Goal: Task Accomplishment & Management: Use online tool/utility

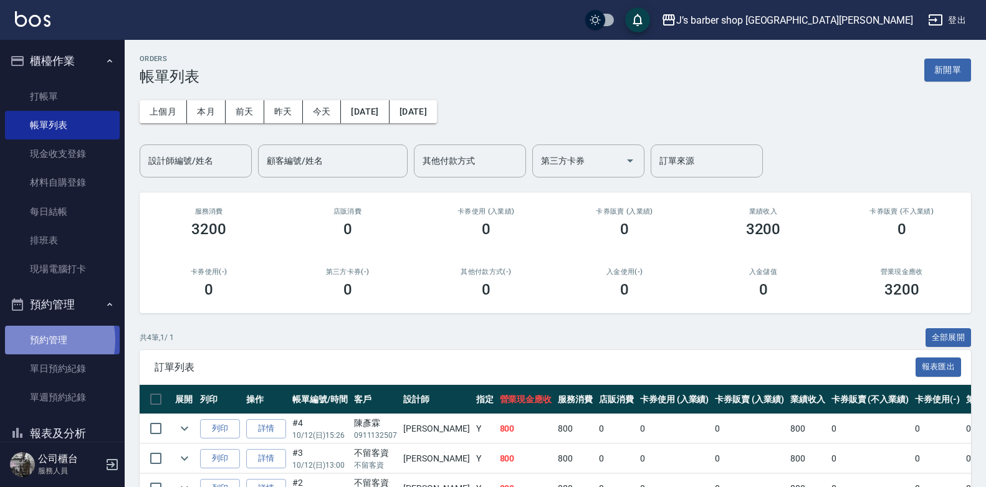
drag, startPoint x: 34, startPoint y: 341, endPoint x: 30, endPoint y: 327, distance: 15.0
click at [34, 341] on link "預約管理" at bounding box center [62, 340] width 115 height 29
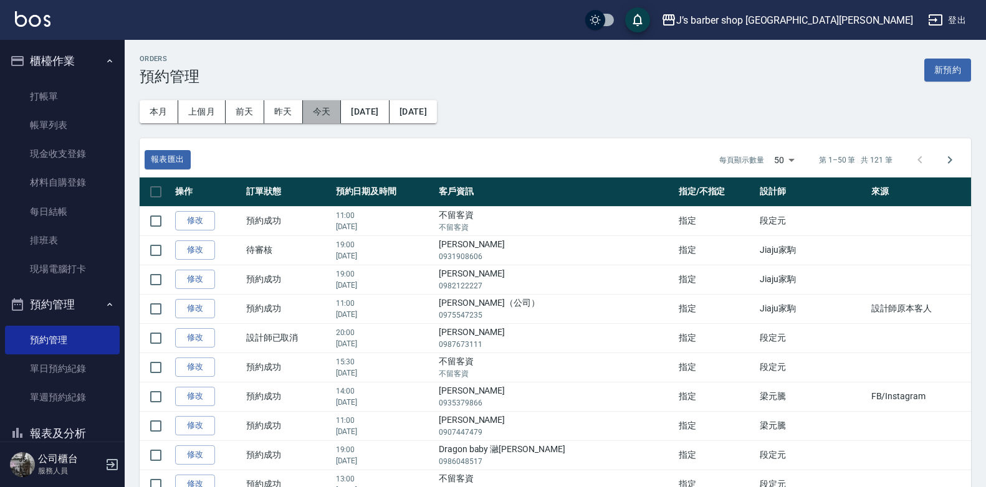
click at [319, 107] on button "今天" at bounding box center [322, 111] width 39 height 23
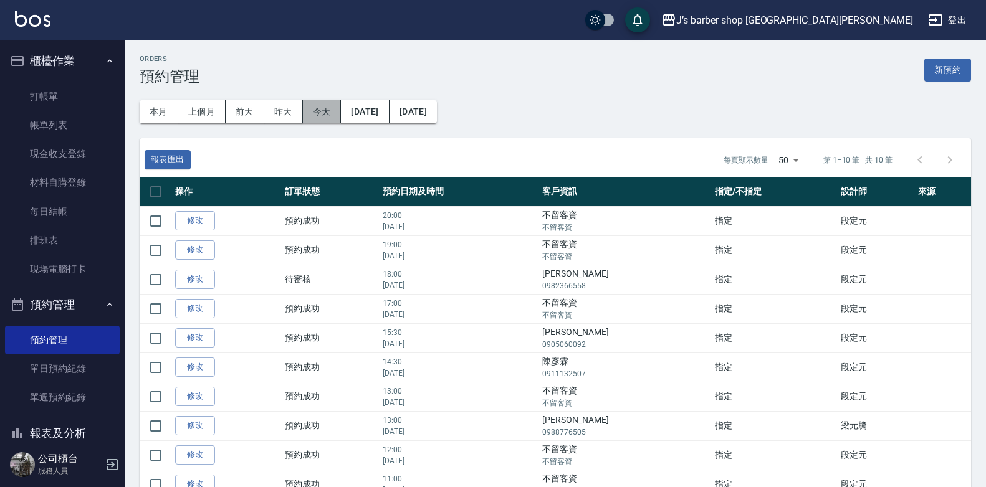
click at [312, 118] on button "今天" at bounding box center [322, 111] width 39 height 23
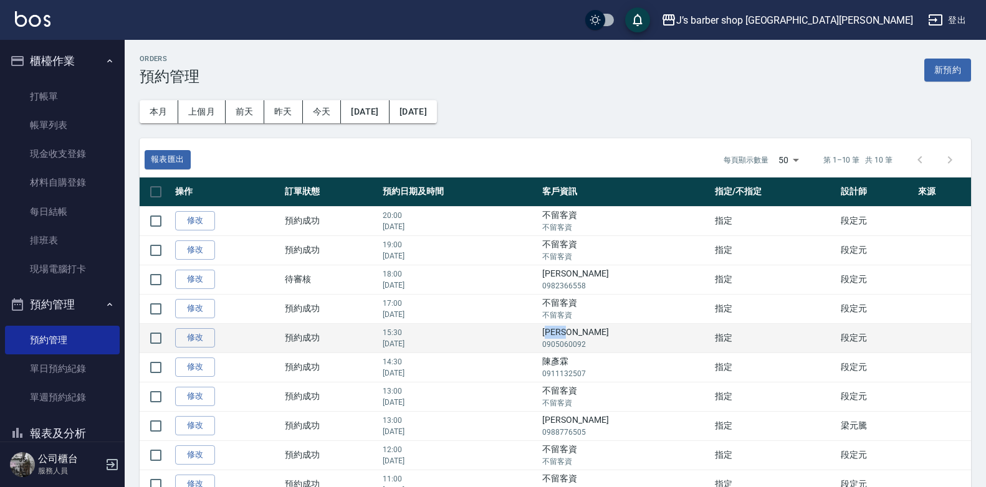
drag, startPoint x: 578, startPoint y: 337, endPoint x: 606, endPoint y: 333, distance: 27.6
click at [606, 333] on td "[PERSON_NAME] 0905060092" at bounding box center [625, 337] width 173 height 29
drag, startPoint x: 606, startPoint y: 333, endPoint x: 572, endPoint y: 339, distance: 34.1
click at [539, 339] on td "15:30 [DATE]" at bounding box center [460, 337] width 160 height 29
drag, startPoint x: 576, startPoint y: 332, endPoint x: 603, endPoint y: 331, distance: 26.8
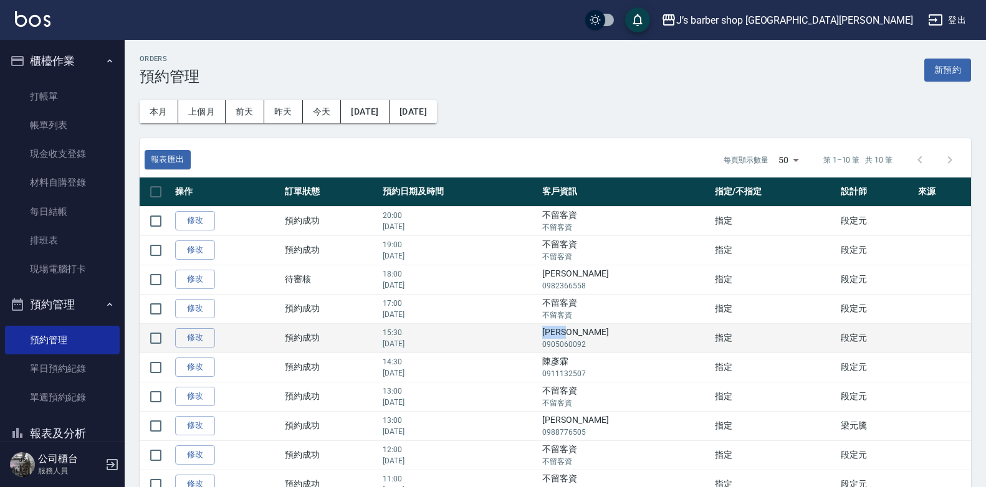
click at [603, 331] on td "[PERSON_NAME] 0905060092" at bounding box center [625, 337] width 173 height 29
drag, startPoint x: 603, startPoint y: 331, endPoint x: 585, endPoint y: 332, distance: 18.1
copy td "[PERSON_NAME]"
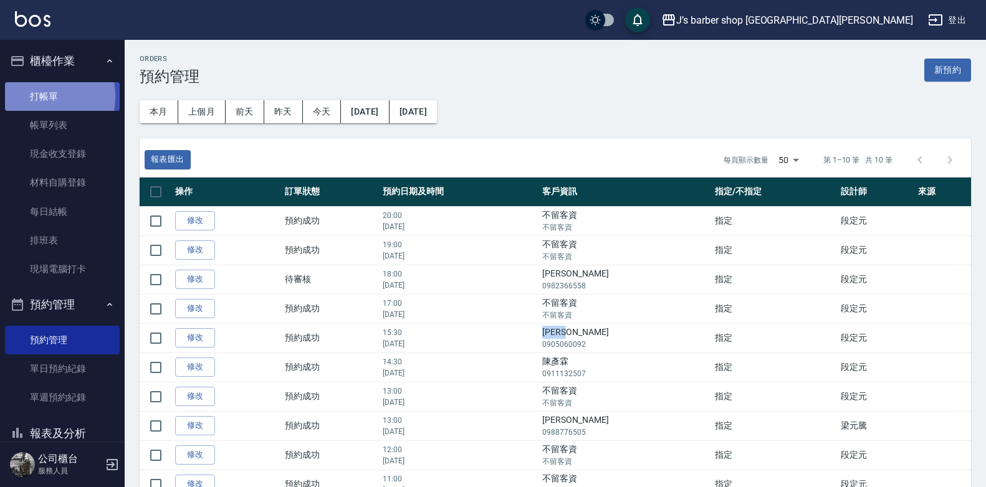
click at [24, 96] on link "打帳單" at bounding box center [62, 96] width 115 height 29
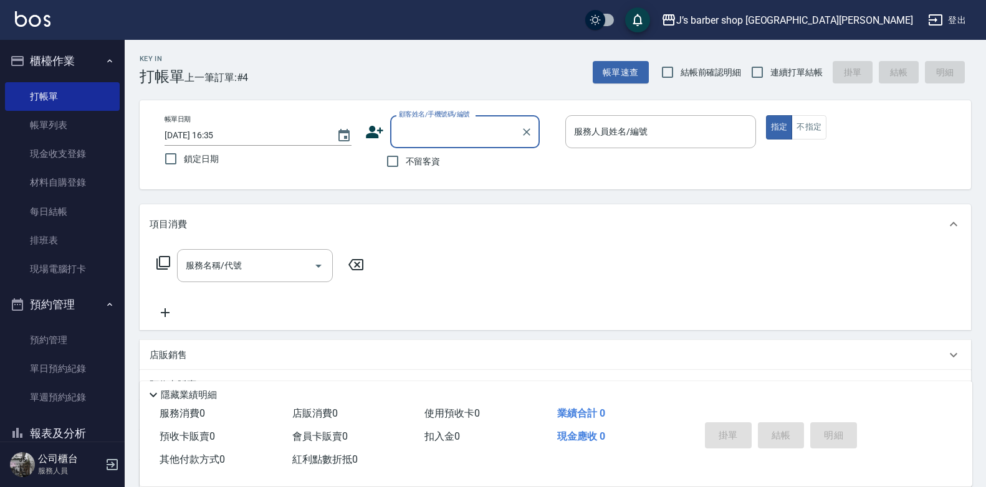
click at [429, 135] on input "顧客姓名/手機號碼/編號" at bounding box center [456, 132] width 120 height 22
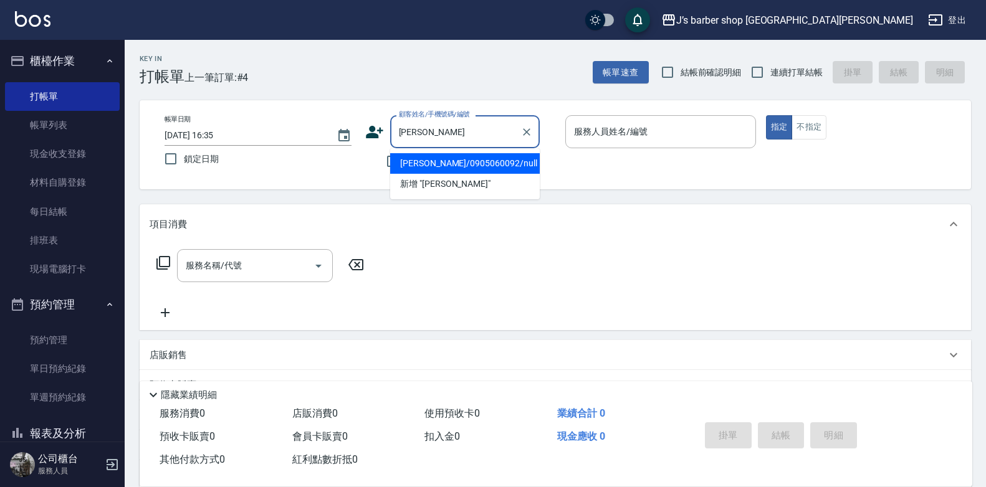
click at [459, 163] on li "[PERSON_NAME]/0905060092/null" at bounding box center [465, 163] width 150 height 21
type input "[PERSON_NAME]/0905060092/null"
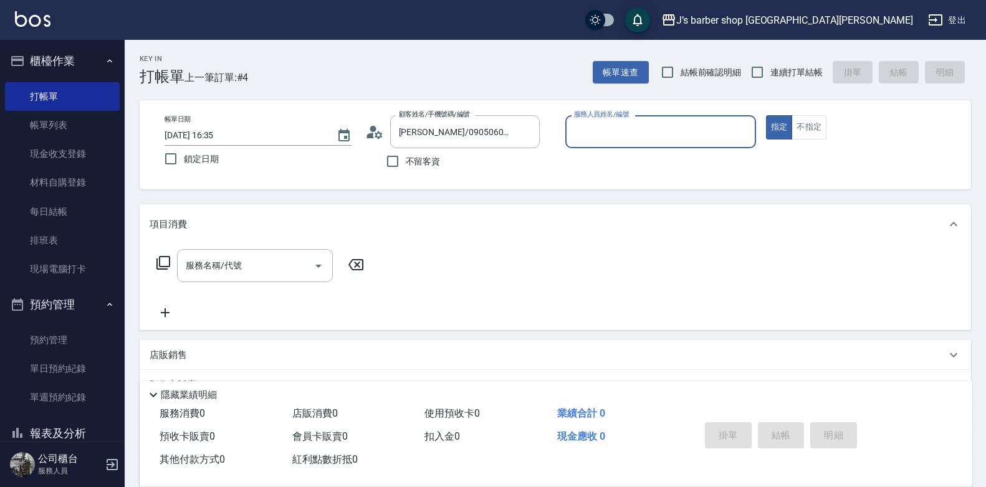
click at [609, 141] on input "服務人員姓名/編號" at bounding box center [660, 132] width 179 height 22
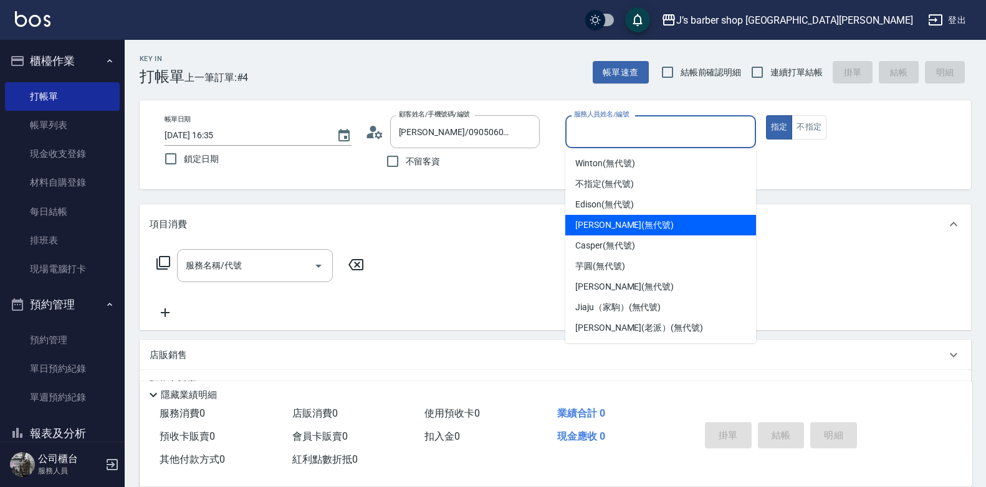
click at [638, 222] on div "[PERSON_NAME] (無代號)" at bounding box center [660, 225] width 191 height 21
type input "[PERSON_NAME](無代號)"
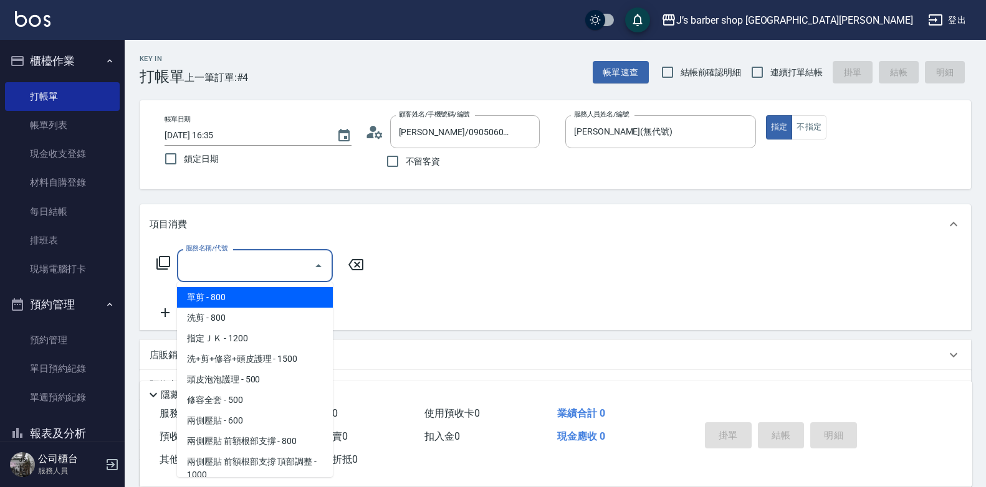
click at [239, 276] on input "服務名稱/代號" at bounding box center [246, 266] width 126 height 22
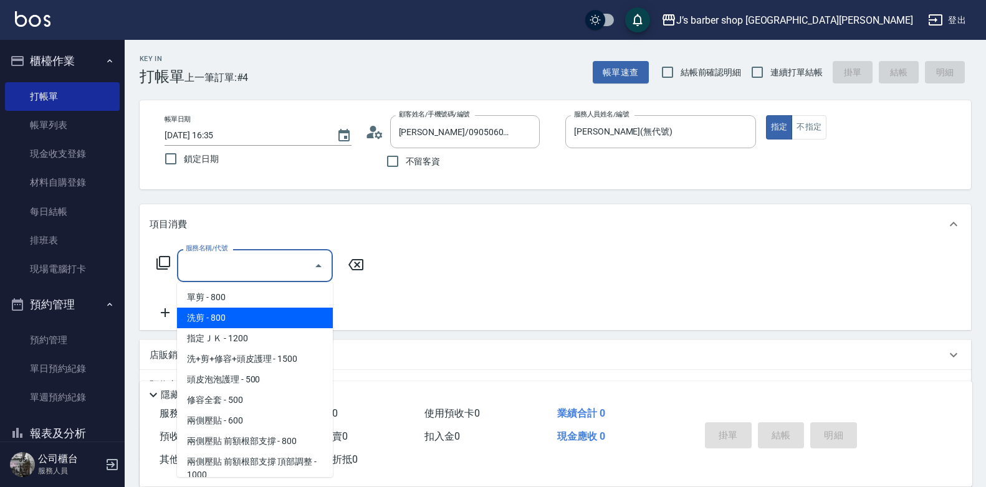
click at [232, 317] on span "洗剪 - 800" at bounding box center [255, 318] width 156 height 21
type input "洗剪(101)"
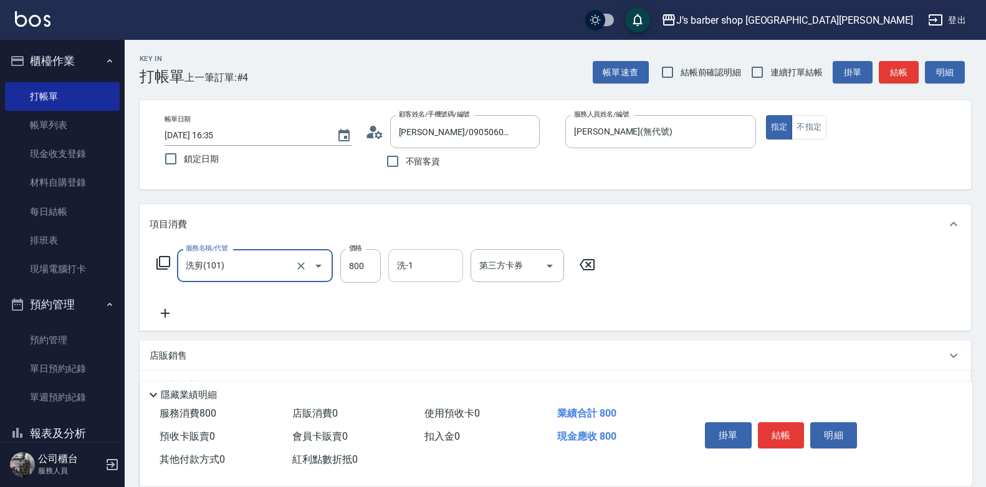
click at [432, 274] on input "洗-1" at bounding box center [426, 266] width 64 height 22
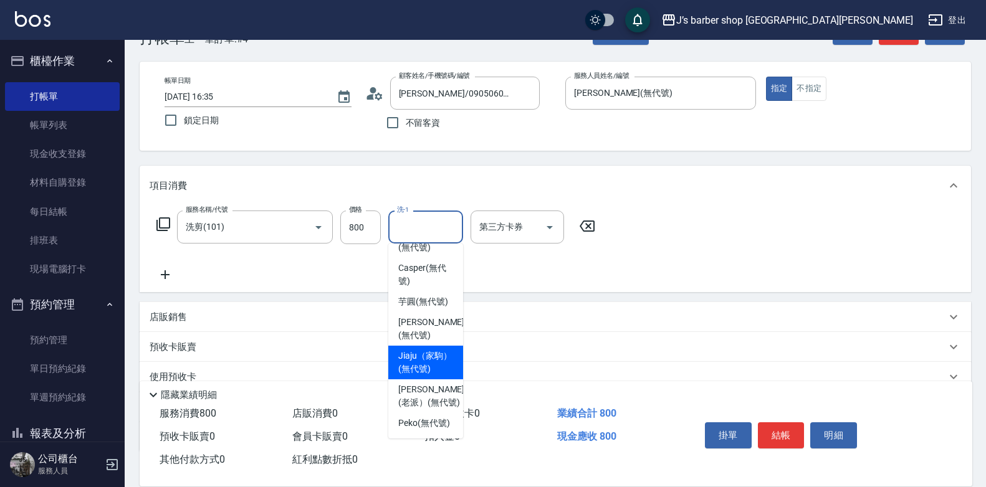
scroll to position [123, 0]
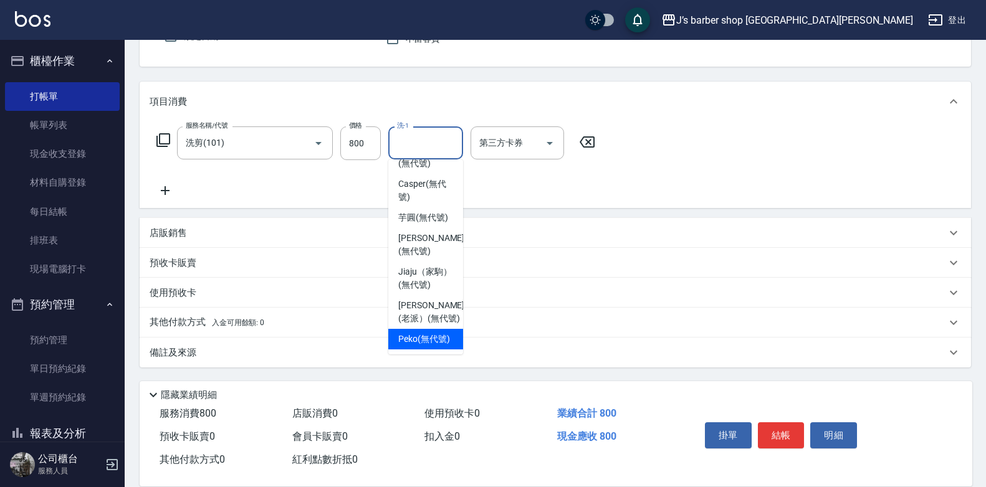
click at [432, 339] on span "Peko (無代號)" at bounding box center [424, 339] width 52 height 13
type input "Peko(無代號)"
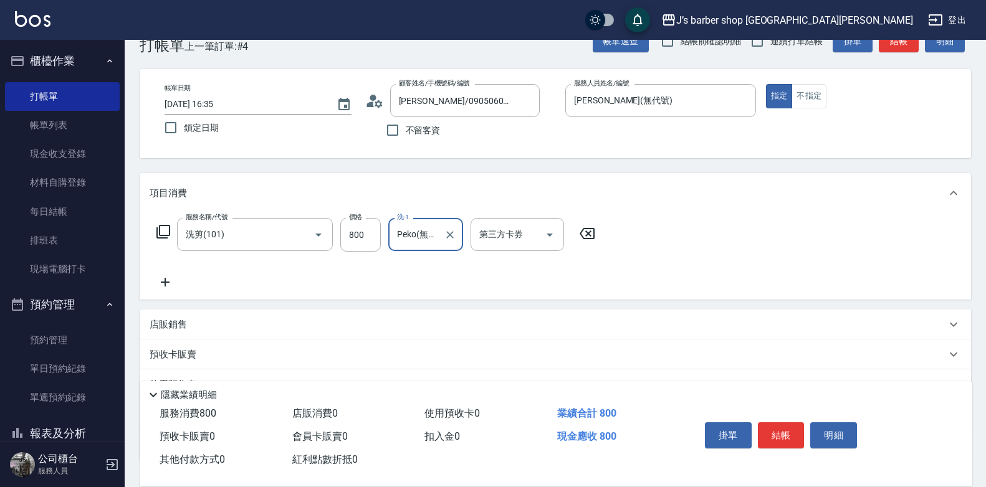
scroll to position [0, 0]
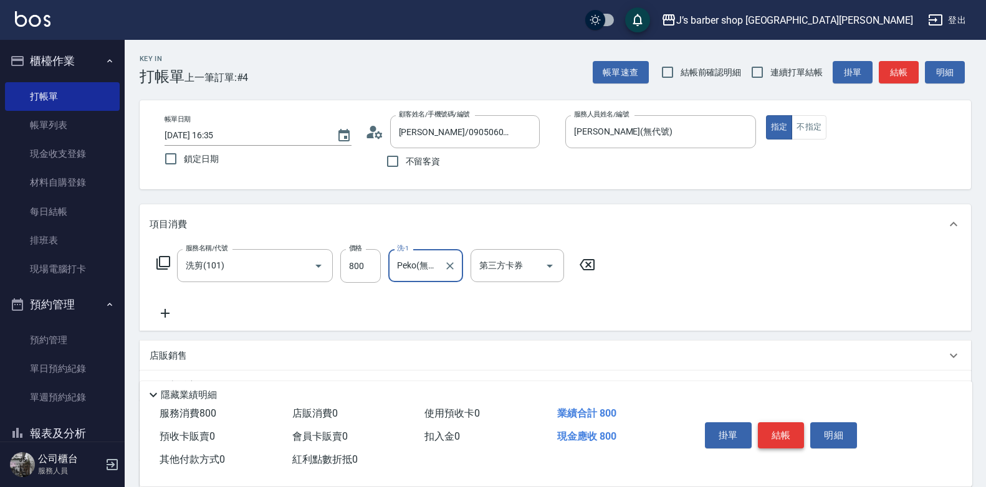
click at [773, 424] on button "結帳" at bounding box center [781, 436] width 47 height 26
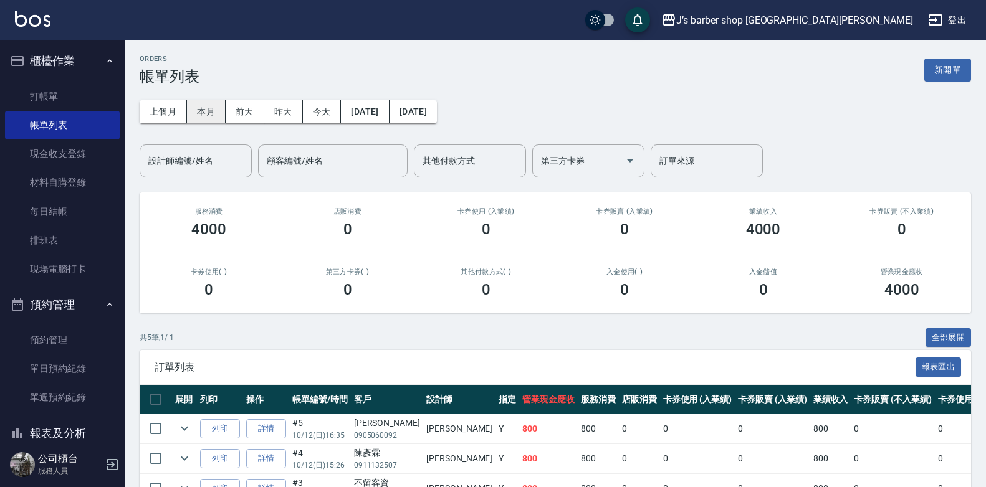
click at [209, 113] on button "本月" at bounding box center [206, 111] width 39 height 23
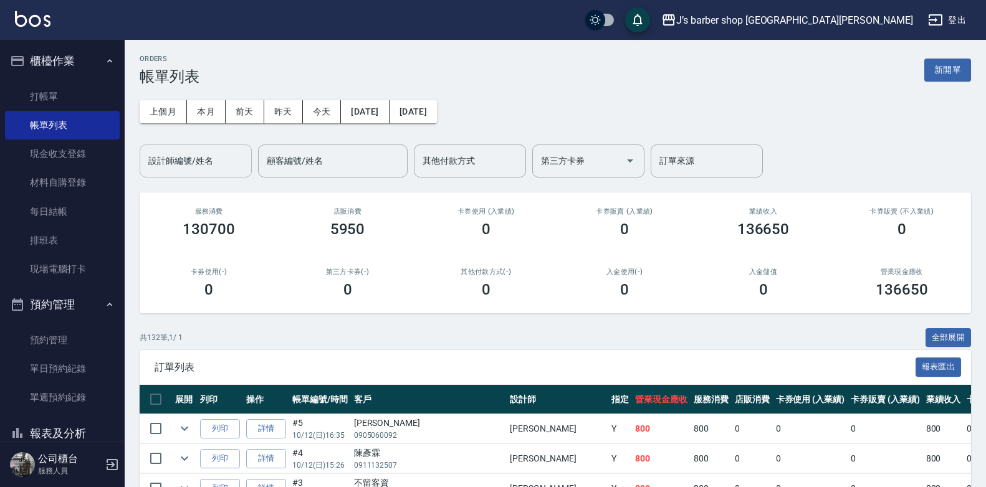
click at [226, 163] on input "設計師編號/姓名" at bounding box center [195, 161] width 101 height 22
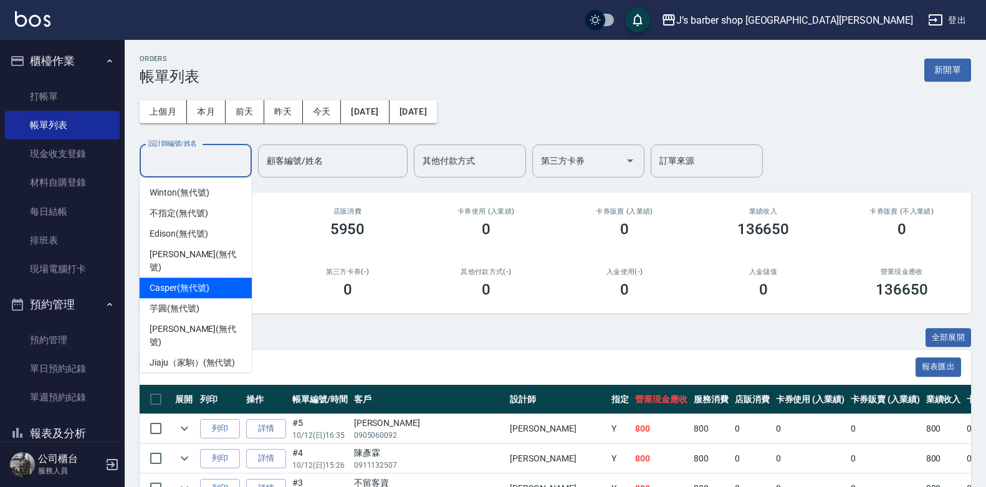
click at [203, 282] on span "Casper (無代號)" at bounding box center [179, 288] width 59 height 13
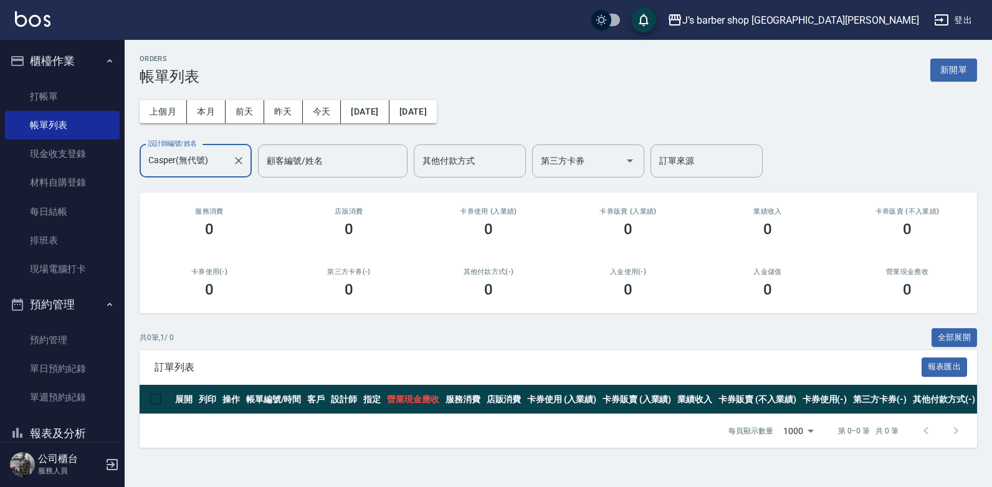
click at [221, 166] on input "Casper(無代號)" at bounding box center [186, 161] width 82 height 22
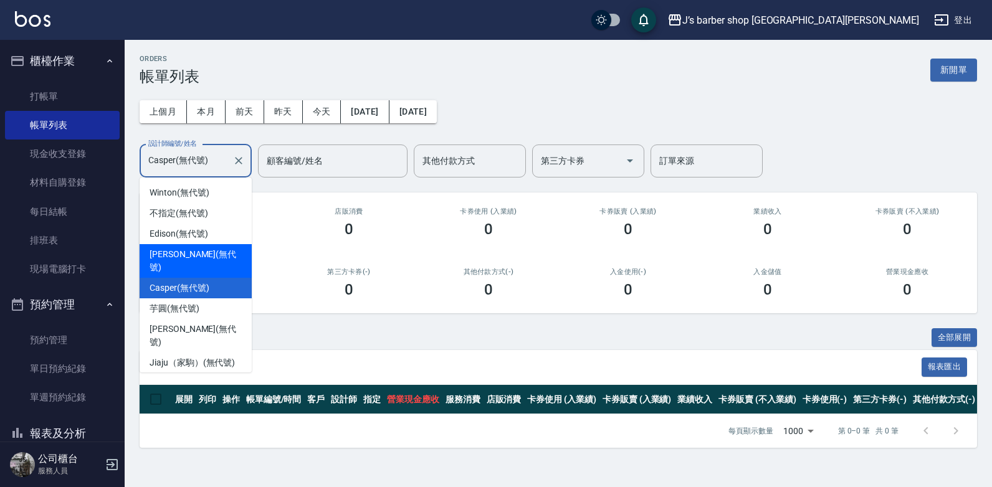
click at [195, 253] on span "[PERSON_NAME] (無代號)" at bounding box center [196, 261] width 92 height 26
type input "[PERSON_NAME](無代號)"
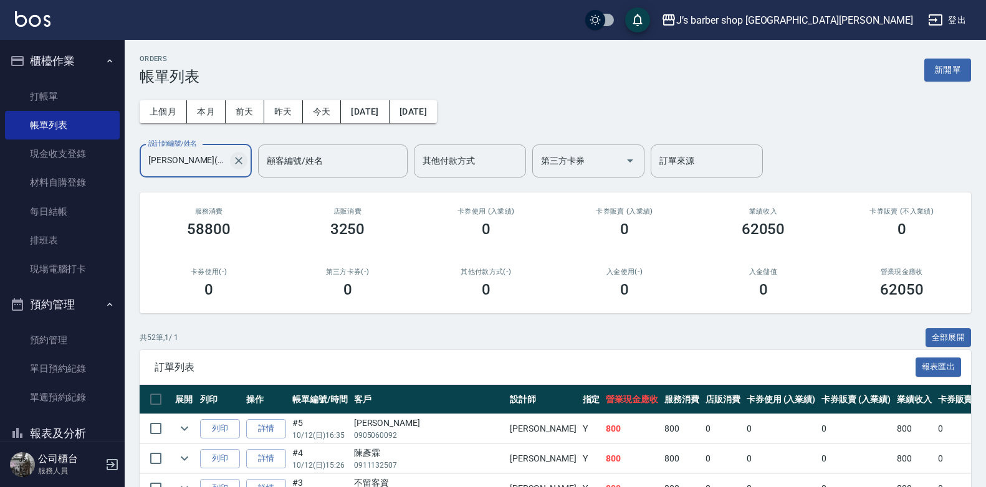
click at [237, 161] on icon "Clear" at bounding box center [238, 161] width 12 height 12
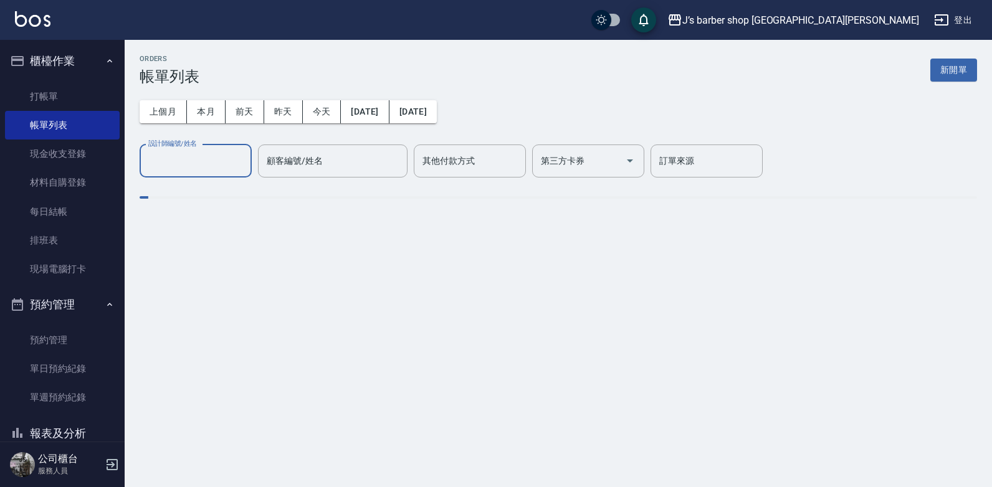
click at [212, 162] on input "設計師編號/姓名" at bounding box center [195, 161] width 101 height 22
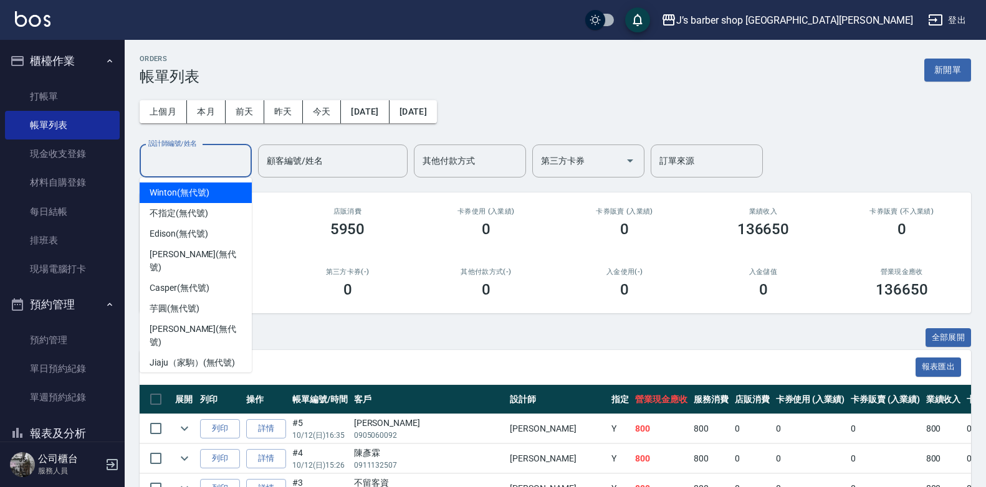
click at [174, 192] on span "Winton (無代號)" at bounding box center [179, 192] width 59 height 13
type input "Winton(無代號)"
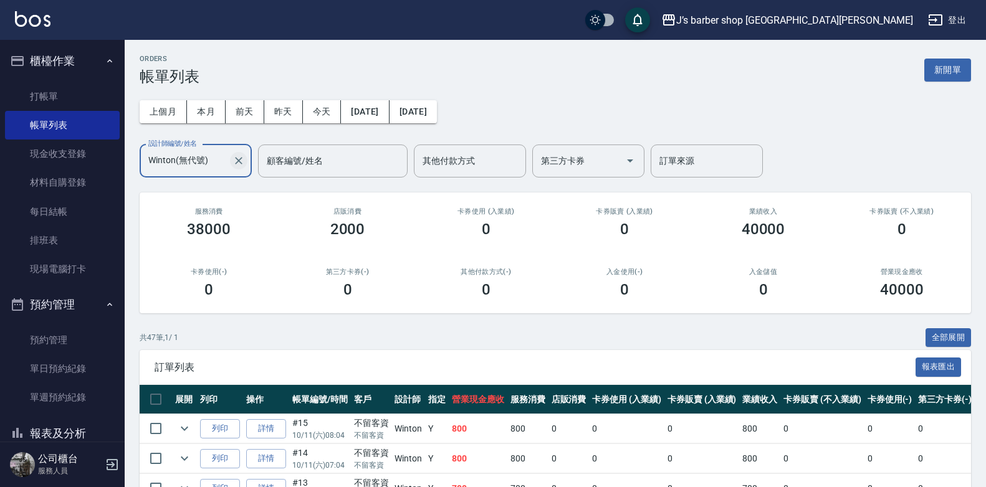
click at [236, 163] on icon "Clear" at bounding box center [238, 160] width 7 height 7
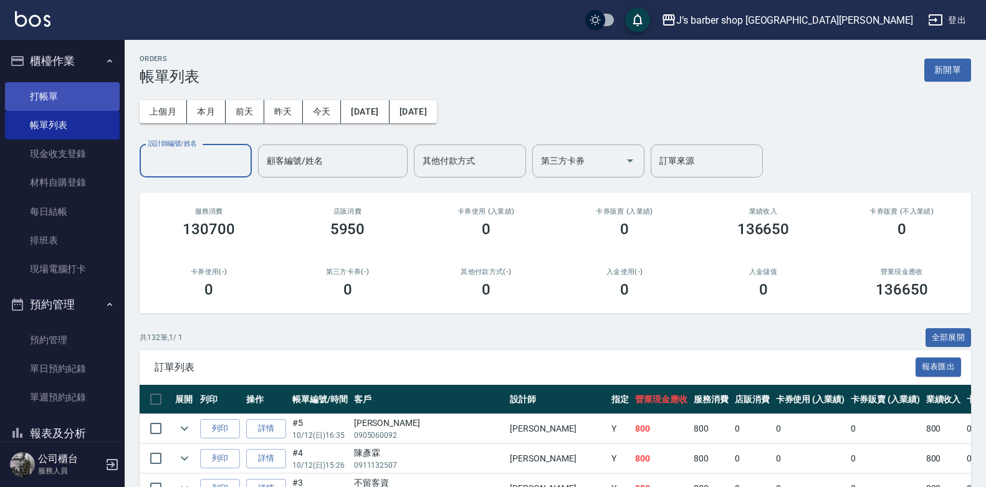
click at [64, 102] on link "打帳單" at bounding box center [62, 96] width 115 height 29
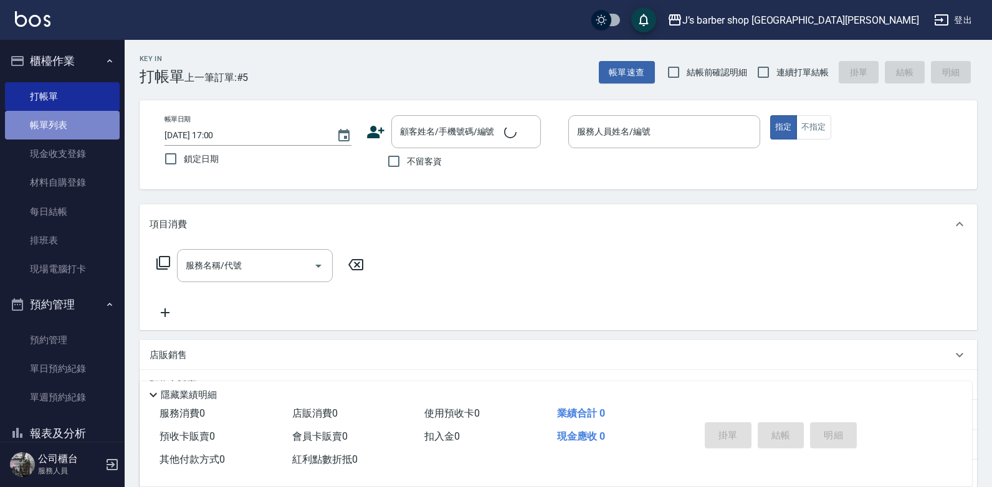
click at [62, 127] on link "帳單列表" at bounding box center [62, 125] width 115 height 29
